Goal: Task Accomplishment & Management: Use online tool/utility

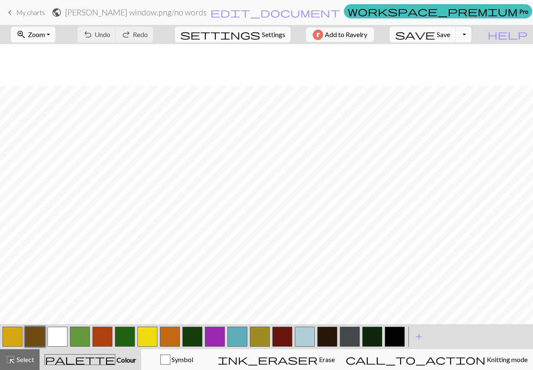
scroll to position [42, 0]
click at [265, 35] on span "Settings" at bounding box center [273, 35] width 23 height 10
select select "sport"
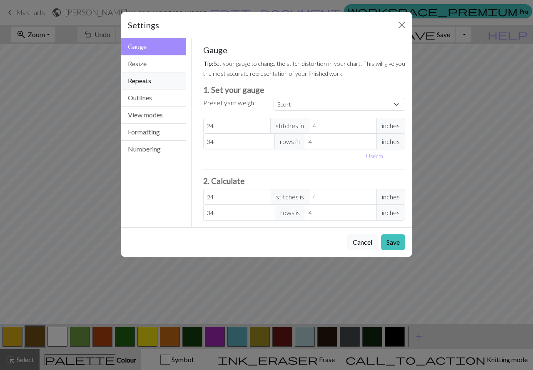
click at [144, 81] on button "Repeats" at bounding box center [153, 80] width 65 height 17
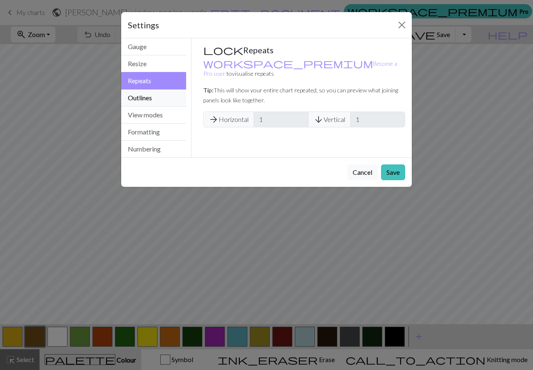
click at [139, 98] on button "Outlines" at bounding box center [153, 97] width 65 height 17
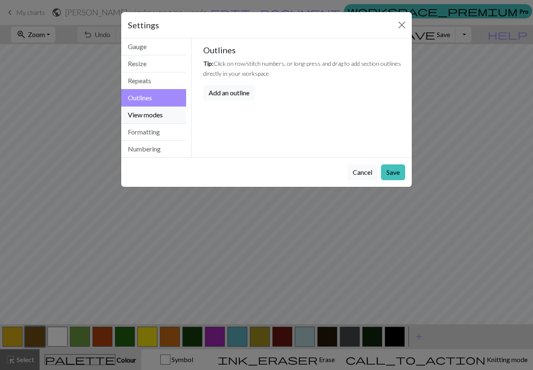
click at [142, 115] on button "View modes" at bounding box center [153, 115] width 65 height 17
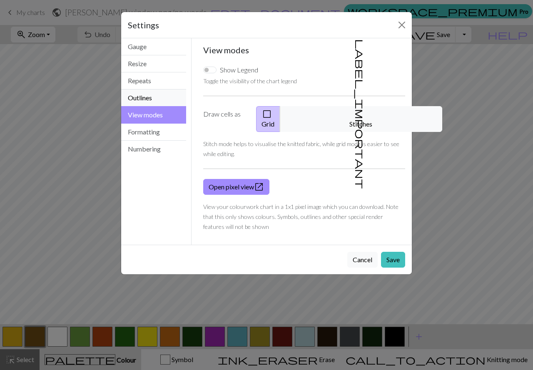
click at [141, 97] on button "Outlines" at bounding box center [153, 97] width 65 height 17
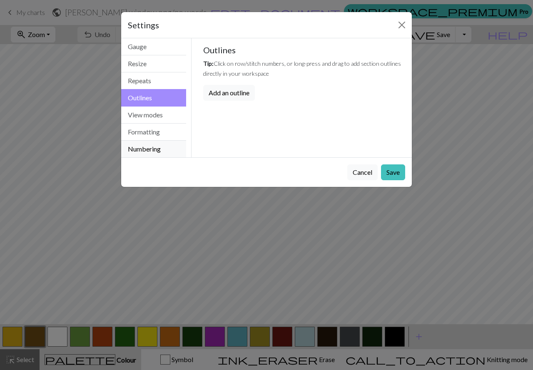
click at [141, 151] on button "Numbering" at bounding box center [153, 149] width 65 height 17
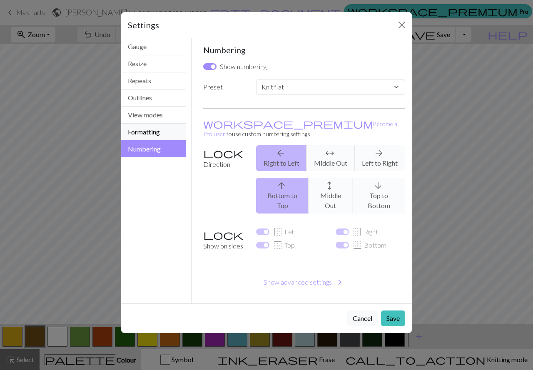
click at [146, 131] on button "Formatting" at bounding box center [153, 132] width 65 height 17
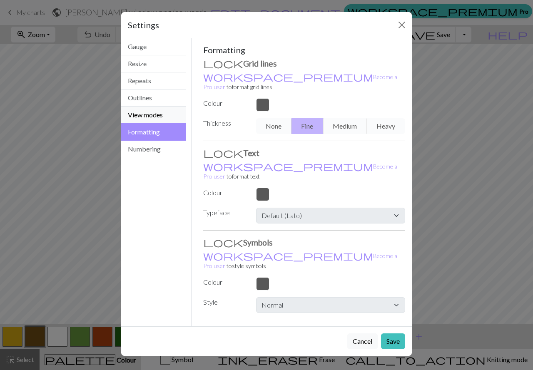
click at [147, 107] on button "View modes" at bounding box center [153, 115] width 65 height 17
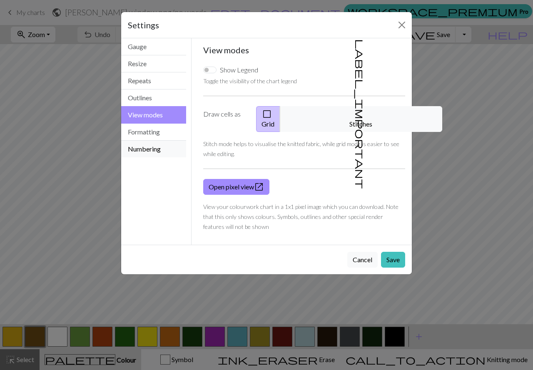
click at [156, 147] on button "Numbering" at bounding box center [153, 149] width 65 height 17
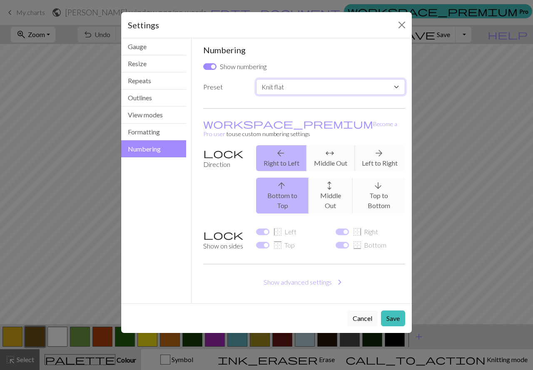
click at [381, 82] on select "Custom Knit flat Knit in the round Lace knitting Cross stitch" at bounding box center [330, 87] width 149 height 16
select select "round"
click at [256, 79] on select "Custom Knit flat Knit in the round Lace knitting Cross stitch" at bounding box center [330, 87] width 149 height 16
checkbox input "false"
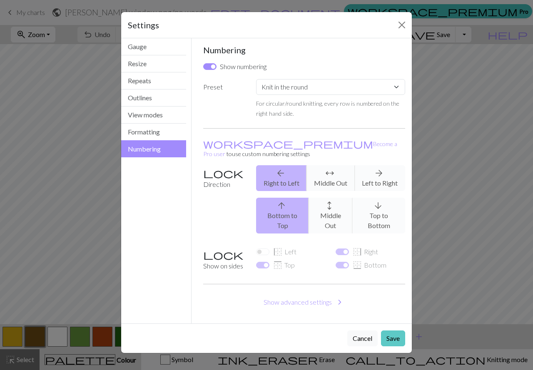
click at [394, 330] on button "Save" at bounding box center [393, 338] width 24 height 16
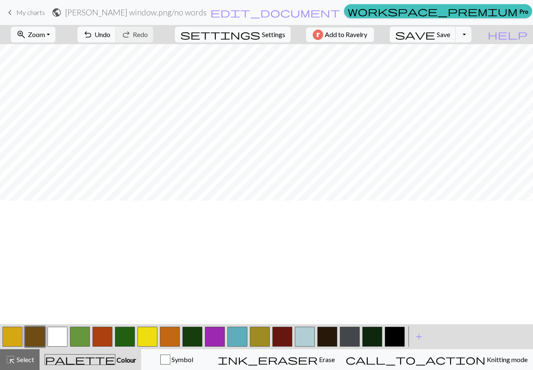
scroll to position [0, 0]
click at [93, 31] on span "undo" at bounding box center [88, 35] width 10 height 12
click at [148, 37] on span "Redo" at bounding box center [140, 34] width 15 height 8
click at [116, 40] on button "undo Undo Undo" at bounding box center [96, 35] width 39 height 16
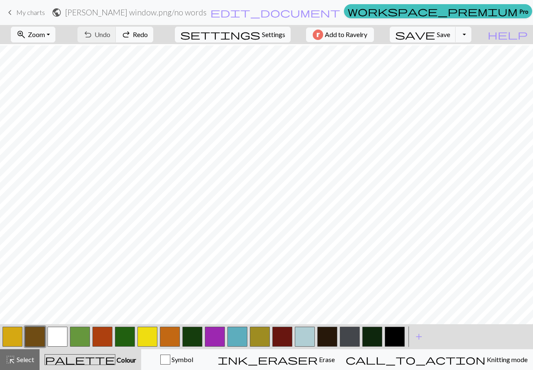
click at [214, 337] on button "button" at bounding box center [215, 337] width 20 height 20
click at [214, 346] on button "button" at bounding box center [215, 337] width 20 height 20
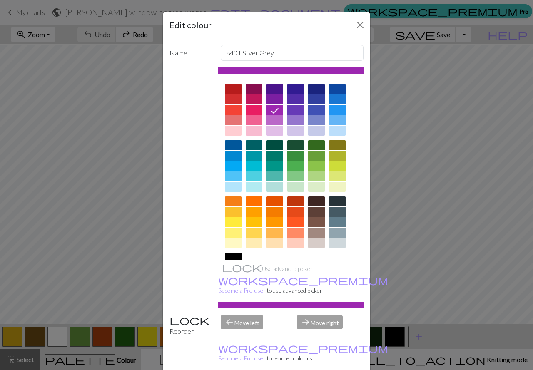
drag, startPoint x: 188, startPoint y: 359, endPoint x: 191, endPoint y: 335, distance: 24.3
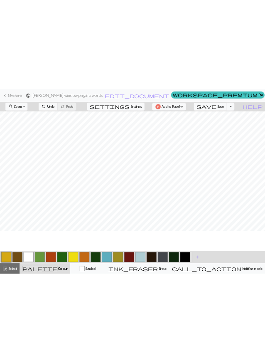
scroll to position [83, 0]
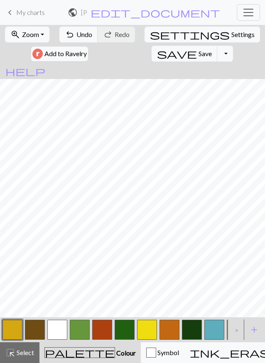
click at [190, 330] on button "button" at bounding box center [192, 330] width 20 height 20
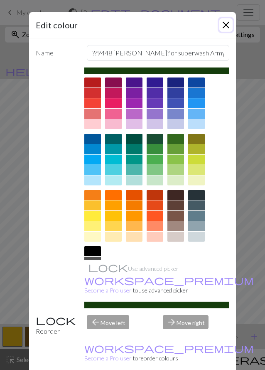
click at [223, 24] on button "Close" at bounding box center [226, 24] width 13 height 13
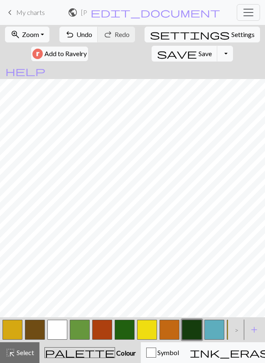
scroll to position [0, 141]
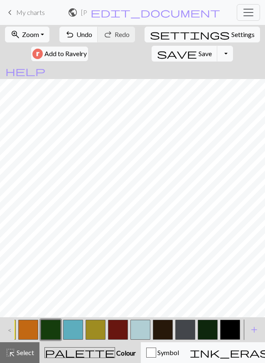
click at [208, 325] on button "button" at bounding box center [208, 330] width 20 height 20
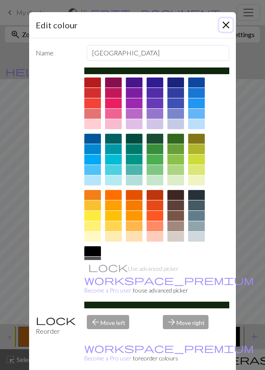
click at [221, 25] on button "Close" at bounding box center [226, 24] width 13 height 13
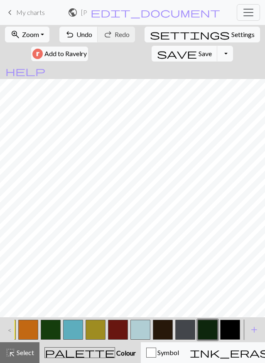
click at [48, 329] on button "button" at bounding box center [51, 330] width 20 height 20
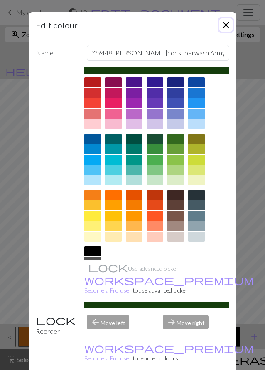
drag, startPoint x: 223, startPoint y: 25, endPoint x: 213, endPoint y: 38, distance: 16.0
click at [223, 25] on button "Close" at bounding box center [226, 24] width 13 height 13
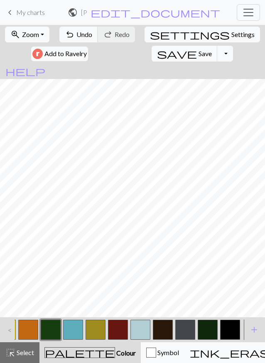
click at [110, 262] on div "zoom_in Zoom Zoom Fit all Fit width Fit height 50% 100% 150% 200% undo Undo Und…" at bounding box center [132, 194] width 265 height 338
click at [228, 328] on button "button" at bounding box center [231, 330] width 20 height 20
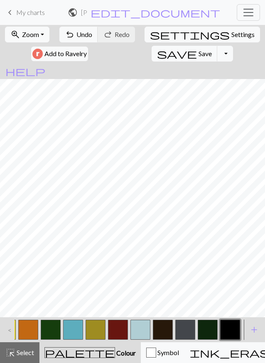
click at [185, 332] on button "button" at bounding box center [186, 330] width 20 height 20
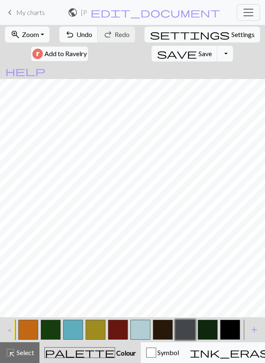
click at [182, 326] on button "button" at bounding box center [186, 330] width 20 height 20
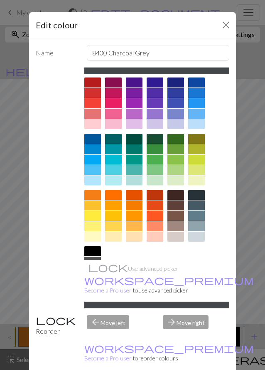
click at [133, 112] on div at bounding box center [134, 114] width 17 height 10
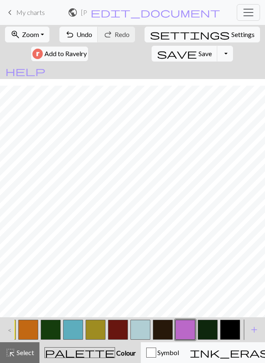
scroll to position [130, 0]
click at [82, 32] on span "Undo" at bounding box center [85, 34] width 16 height 8
click at [161, 331] on button "button" at bounding box center [163, 330] width 20 height 20
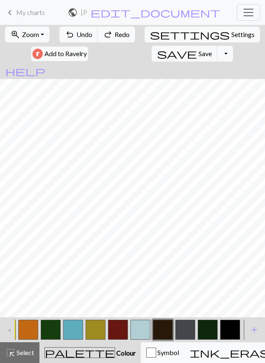
click at [161, 331] on button "button" at bounding box center [163, 330] width 20 height 20
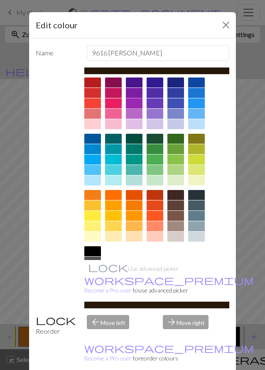
click at [127, 103] on div at bounding box center [134, 103] width 17 height 10
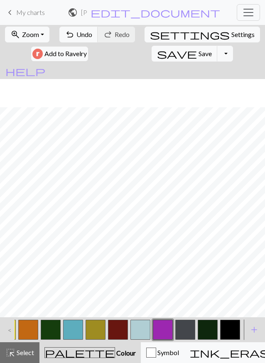
scroll to position [88, 0]
click at [89, 32] on span "Undo" at bounding box center [85, 34] width 16 height 8
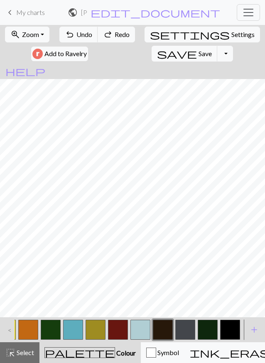
click at [186, 333] on button "button" at bounding box center [186, 330] width 20 height 20
click at [183, 330] on button "button" at bounding box center [186, 330] width 20 height 20
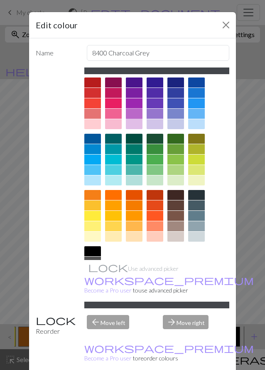
click at [126, 110] on div at bounding box center [134, 114] width 17 height 10
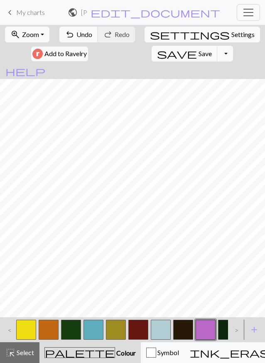
scroll to position [0, 141]
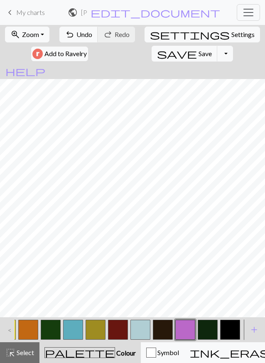
click at [233, 323] on button "button" at bounding box center [231, 330] width 20 height 20
click at [116, 324] on button "button" at bounding box center [118, 330] width 20 height 20
click at [229, 325] on button "button" at bounding box center [231, 330] width 20 height 20
click at [162, 330] on button "button" at bounding box center [163, 330] width 20 height 20
click at [96, 331] on button "button" at bounding box center [96, 330] width 20 height 20
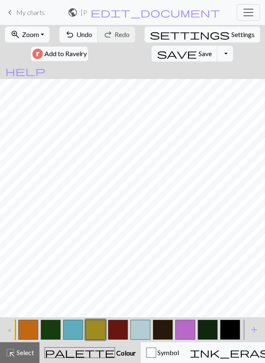
click at [67, 331] on button "button" at bounding box center [73, 330] width 20 height 20
click at [132, 323] on button "button" at bounding box center [141, 330] width 20 height 20
click at [70, 327] on button "button" at bounding box center [73, 330] width 20 height 20
click at [144, 327] on button "button" at bounding box center [141, 330] width 20 height 20
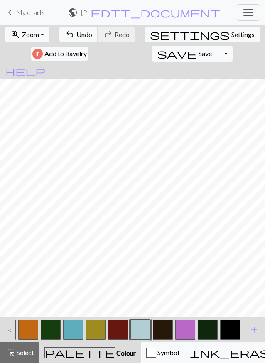
click at [77, 323] on button "button" at bounding box center [73, 330] width 20 height 20
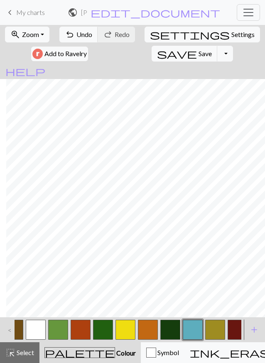
scroll to position [0, 0]
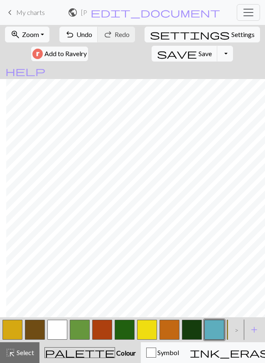
click at [57, 326] on button "button" at bounding box center [57, 330] width 20 height 20
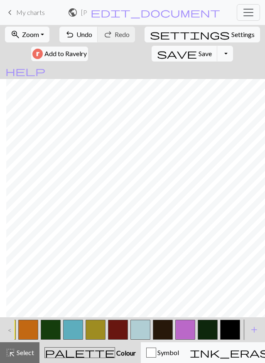
click at [161, 326] on button "button" at bounding box center [163, 330] width 20 height 20
click at [187, 327] on button "button" at bounding box center [186, 330] width 20 height 20
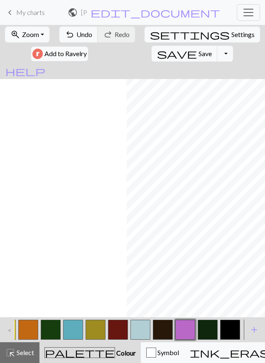
scroll to position [0, 127]
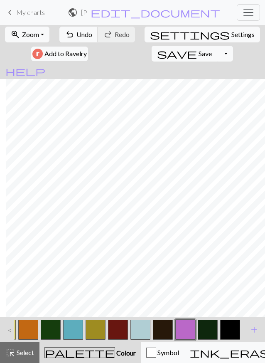
click at [182, 332] on button "button" at bounding box center [186, 330] width 20 height 20
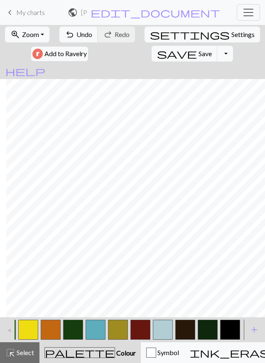
scroll to position [0, 0]
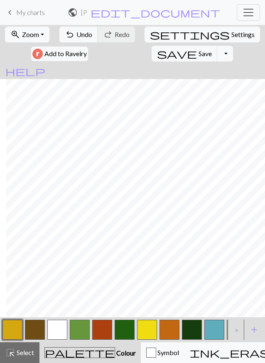
click at [36, 324] on button "button" at bounding box center [35, 330] width 20 height 20
click at [35, 324] on button "button" at bounding box center [35, 330] width 20 height 20
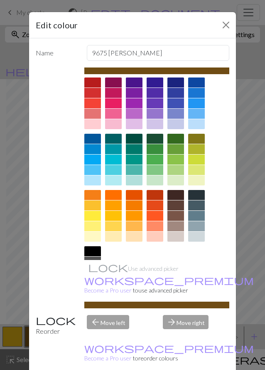
click at [132, 112] on div at bounding box center [134, 114] width 17 height 10
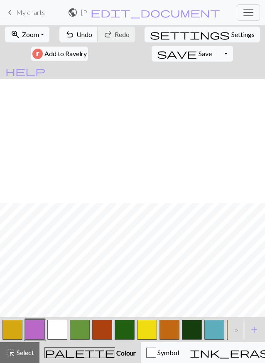
scroll to position [171, 54]
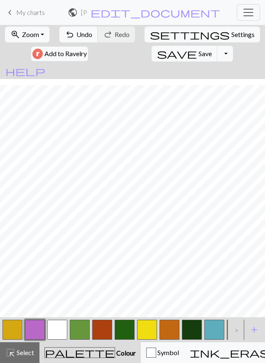
drag, startPoint x: 125, startPoint y: 315, endPoint x: 85, endPoint y: 316, distance: 40.4
click at [85, 319] on div at bounding box center [121, 330] width 241 height 22
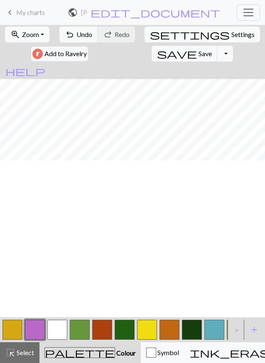
scroll to position [5, 0]
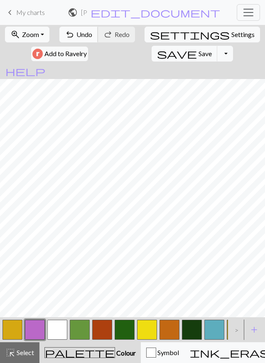
click at [77, 33] on span "Undo" at bounding box center [85, 34] width 16 height 8
click at [112, 35] on span "redo" at bounding box center [108, 35] width 10 height 12
click at [75, 36] on span "undo" at bounding box center [70, 35] width 10 height 12
click at [119, 34] on span "Redo" at bounding box center [122, 34] width 15 height 8
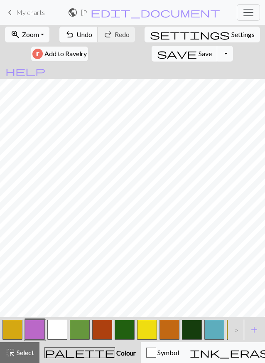
click at [82, 33] on span "Undo" at bounding box center [85, 34] width 16 height 8
click at [113, 37] on span "redo" at bounding box center [108, 35] width 10 height 12
click at [85, 38] on button "undo Undo Undo" at bounding box center [79, 35] width 39 height 16
click at [102, 321] on button "button" at bounding box center [102, 330] width 20 height 20
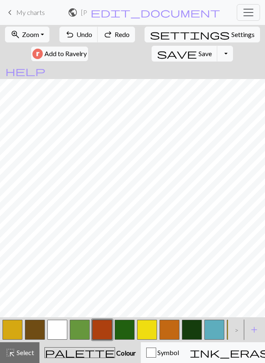
click at [102, 321] on button "button" at bounding box center [102, 330] width 20 height 20
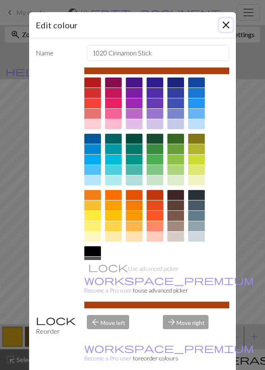
click at [223, 24] on button "Close" at bounding box center [226, 24] width 13 height 13
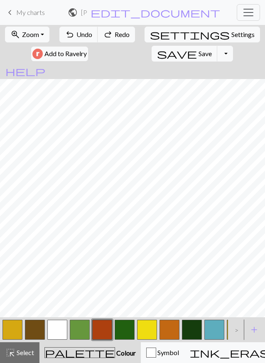
click at [193, 328] on button "button" at bounding box center [192, 330] width 20 height 20
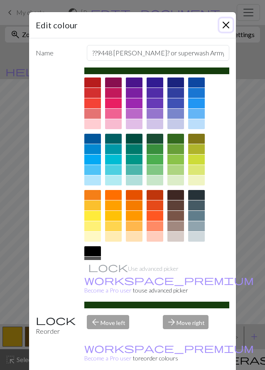
click at [223, 26] on button "Close" at bounding box center [226, 24] width 13 height 13
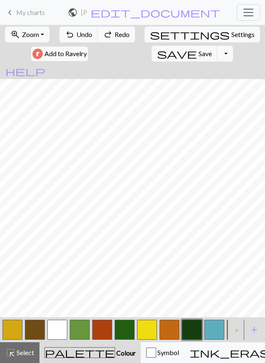
click at [195, 324] on button "button" at bounding box center [192, 330] width 20 height 20
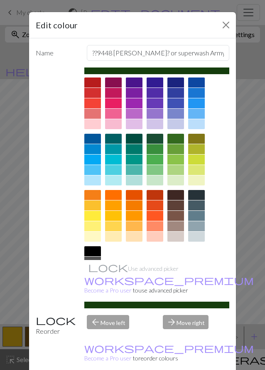
click at [136, 106] on div at bounding box center [134, 103] width 17 height 10
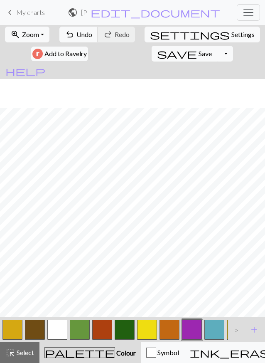
scroll to position [47, 0]
click at [82, 34] on span "Undo" at bounding box center [85, 34] width 16 height 8
